Goal: Task Accomplishment & Management: Manage account settings

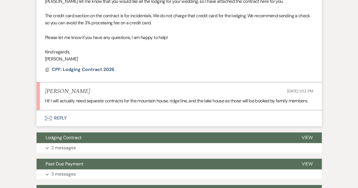
scroll to position [279, 0]
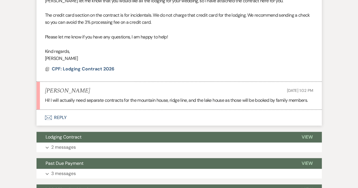
click at [59, 116] on button "Envelope Reply" at bounding box center [180, 118] width 286 height 16
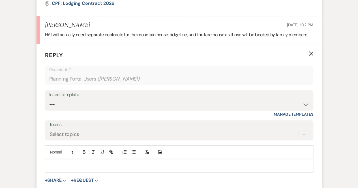
scroll to position [376, 0]
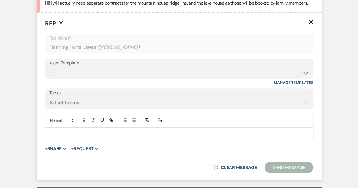
click at [50, 127] on div "Add Photo" at bounding box center [179, 121] width 269 height 14
click at [51, 132] on p at bounding box center [179, 134] width 259 height 6
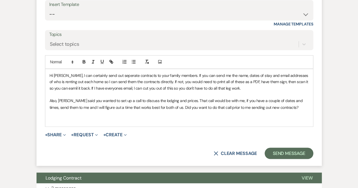
scroll to position [437, 0]
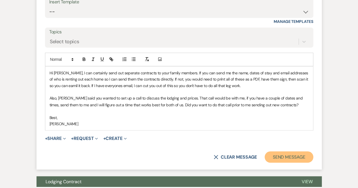
click at [284, 152] on button "Send Message" at bounding box center [289, 157] width 48 height 11
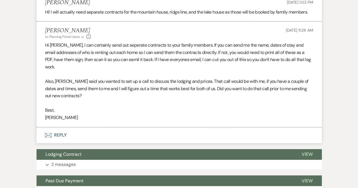
scroll to position [369, 0]
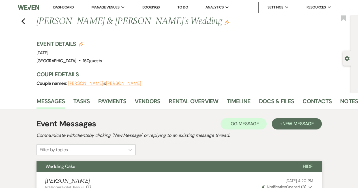
click at [65, 6] on link "Dashboard" at bounding box center [63, 7] width 20 height 5
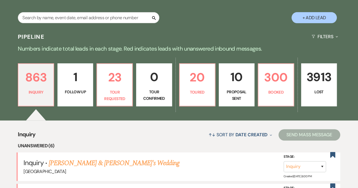
scroll to position [98, 0]
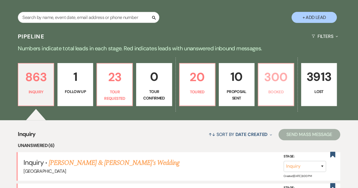
click at [276, 86] on p "300" at bounding box center [276, 77] width 28 height 19
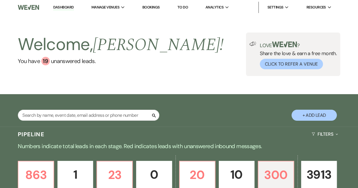
click at [147, 6] on link "Bookings" at bounding box center [151, 7] width 18 height 5
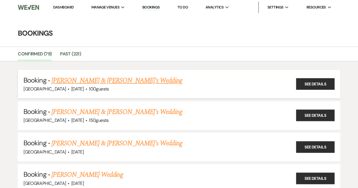
click at [92, 78] on link "Melissa Birdsell & Fiance's Wedding" at bounding box center [117, 81] width 131 height 10
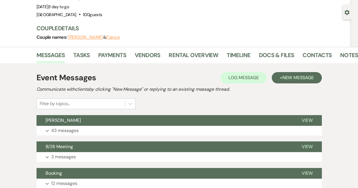
scroll to position [47, 0]
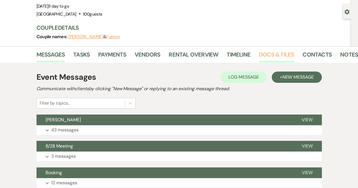
click at [272, 52] on link "Docs & Files" at bounding box center [276, 56] width 35 height 12
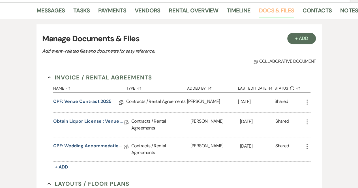
scroll to position [91, 0]
click at [82, 99] on link "CPF: Venue Contract 2025" at bounding box center [82, 102] width 58 height 9
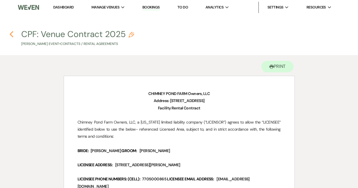
click at [10, 35] on icon "Previous" at bounding box center [11, 34] width 4 height 7
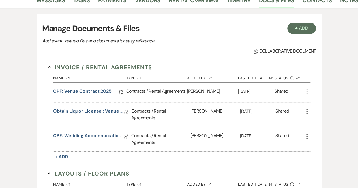
scroll to position [101, 0]
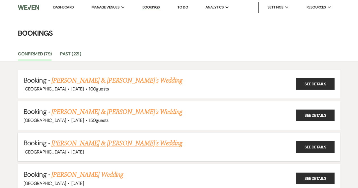
click at [71, 142] on link "RaeAnna Sholar & Fiance's Wedding" at bounding box center [117, 144] width 131 height 10
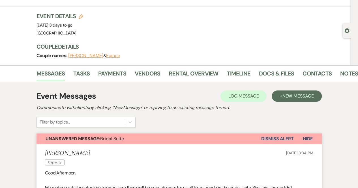
scroll to position [29, 0]
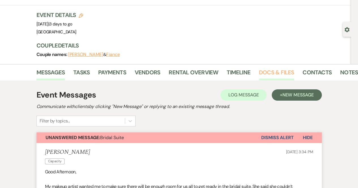
click at [270, 71] on link "Docs & Files" at bounding box center [276, 74] width 35 height 12
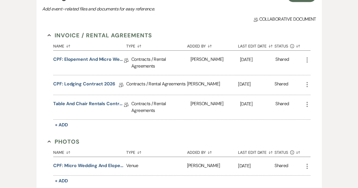
scroll to position [133, 0]
click at [90, 57] on link "CPF: Elopement and Micro Wedding 2025" at bounding box center [88, 60] width 71 height 9
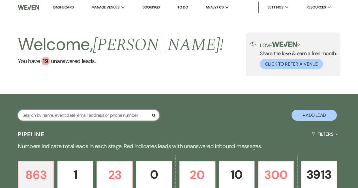
drag, startPoint x: 0, startPoint y: 0, endPoint x: 65, endPoint y: 113, distance: 130.1
click at [65, 113] on input "text" at bounding box center [89, 115] width 142 height 11
type input "Hartley"
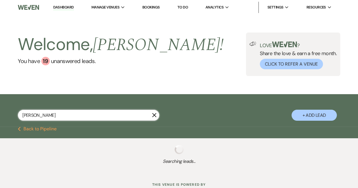
select select "5"
select select "8"
select select "5"
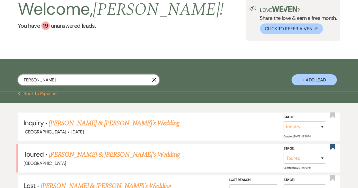
scroll to position [36, 0]
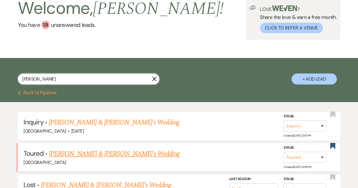
type input "Hartley"
click at [78, 157] on link "Hartley Myers & Fiance's Wedding" at bounding box center [114, 154] width 131 height 10
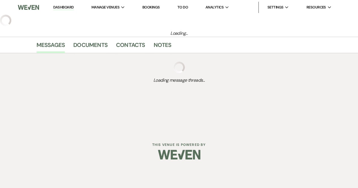
select select "5"
select select "6"
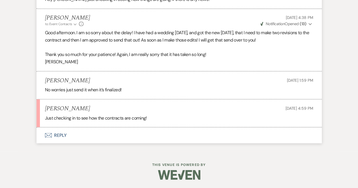
scroll to position [2657, 0]
